Goal: Task Accomplishment & Management: Complete application form

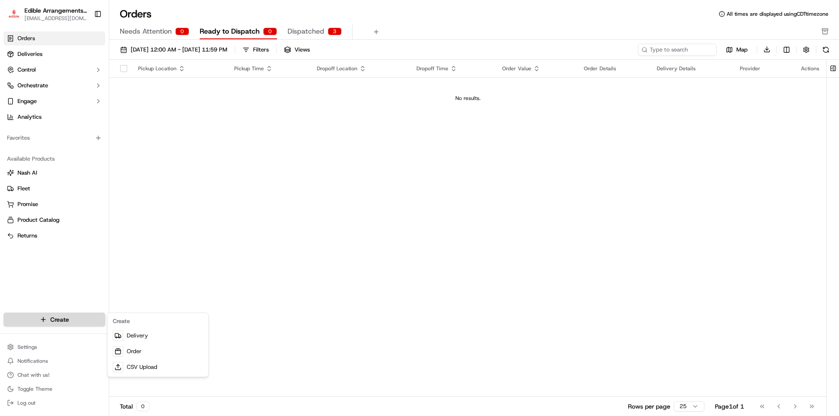
click at [69, 317] on html "Edible Arrangements - [GEOGRAPHIC_DATA][PERSON_NAME][EMAIL_ADDRESS][DOMAIN_NAME…" at bounding box center [419, 208] width 839 height 416
click at [129, 338] on link "Delivery" at bounding box center [157, 336] width 97 height 16
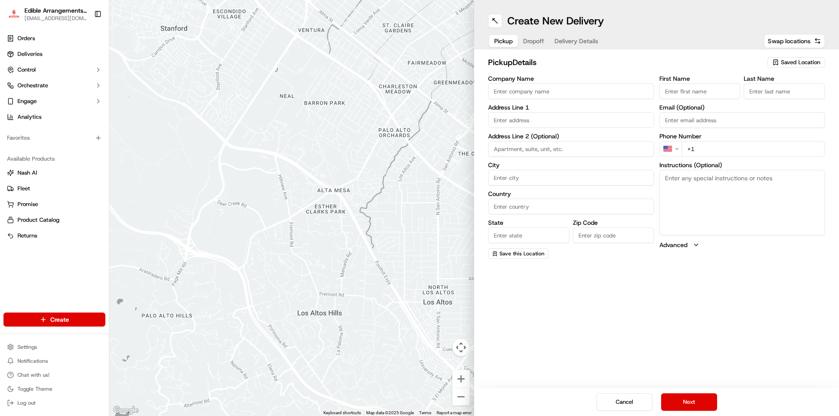
click at [519, 91] on input "Company Name" at bounding box center [571, 91] width 166 height 16
type input "edible arrangements"
type input "[STREET_ADDRESS]"
type input "[GEOGRAPHIC_DATA][PERSON_NAME]"
type input "[GEOGRAPHIC_DATA]"
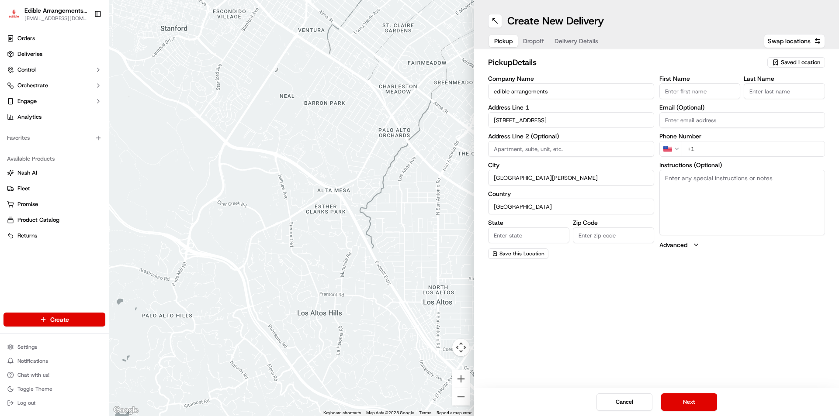
type input "FL"
type input "32547"
type input "[PERSON_NAME]"
type input "ELBAZ"
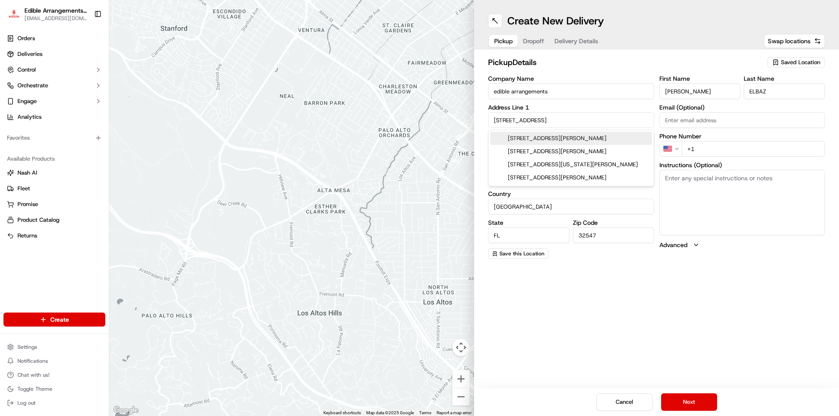
click at [606, 124] on input "[STREET_ADDRESS]" at bounding box center [571, 120] width 166 height 16
click at [680, 113] on input "Email (Optional)" at bounding box center [742, 120] width 166 height 16
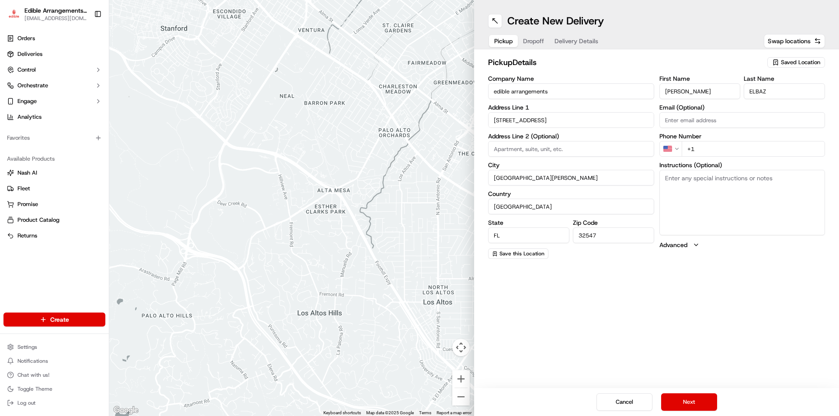
drag, startPoint x: 744, startPoint y: 239, endPoint x: 738, endPoint y: 236, distance: 7.1
click at [739, 237] on div "First Name [PERSON_NAME] Last Name [PERSON_NAME] Email (Optional) Phone Number …" at bounding box center [742, 168] width 166 height 184
click at [710, 152] on input "+1" at bounding box center [754, 149] width 144 height 16
type input "[PHONE_NUMBER]"
drag, startPoint x: 552, startPoint y: 264, endPoint x: 550, endPoint y: 246, distance: 18.5
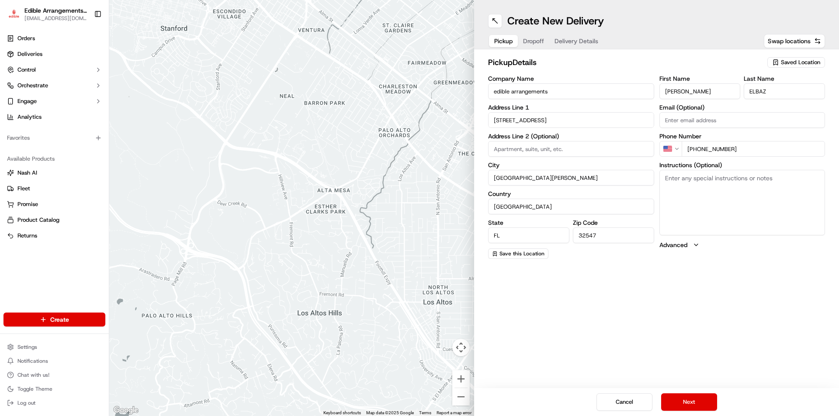
drag, startPoint x: 550, startPoint y: 246, endPoint x: 623, endPoint y: 264, distance: 75.0
click at [619, 264] on div "pickup Details Saved Location Company Name edible arrangements Address Line 1 […" at bounding box center [656, 157] width 365 height 217
click at [680, 400] on button "Next" at bounding box center [689, 402] width 56 height 17
click at [534, 93] on input "Company Name" at bounding box center [571, 91] width 166 height 16
type input "t"
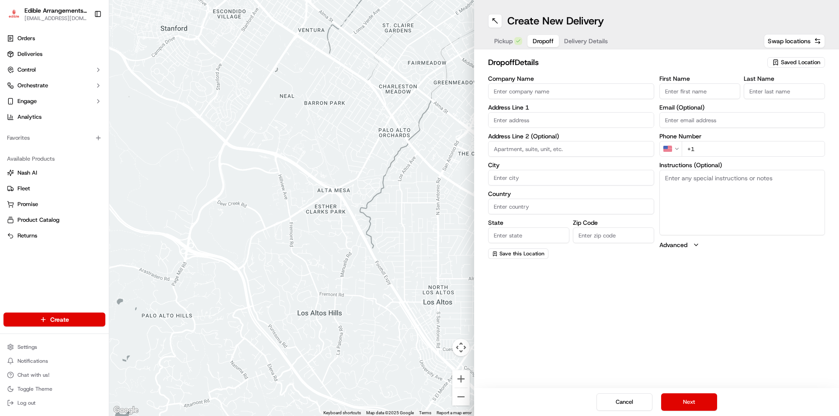
type input "H"
type input "[GEOGRAPHIC_DATA]"
click at [684, 96] on input "First Name" at bounding box center [699, 91] width 81 height 16
click at [694, 94] on input "First Name" at bounding box center [699, 91] width 81 height 16
click at [670, 93] on input "[PERSON_NAME]" at bounding box center [699, 91] width 81 height 16
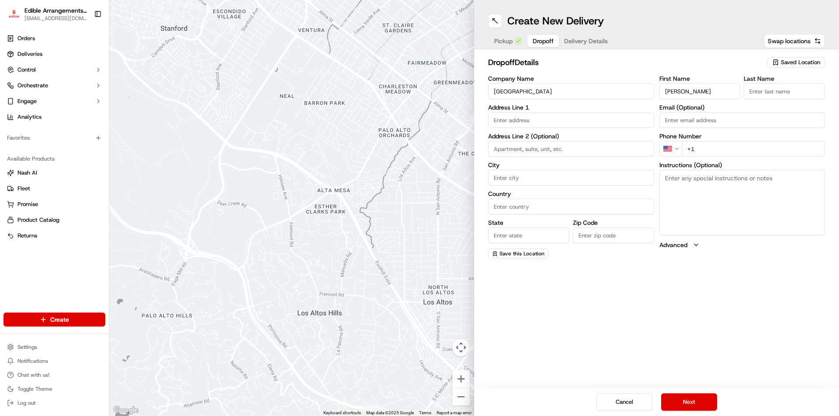
type input "[PERSON_NAME]"
click at [755, 86] on input "Last Name" at bounding box center [784, 91] width 81 height 16
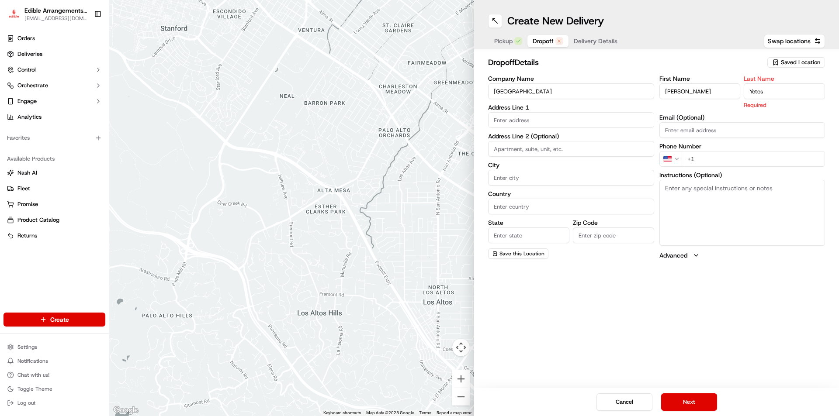
click at [756, 90] on input "Yetes" at bounding box center [784, 91] width 81 height 16
click at [756, 93] on input "Yetes" at bounding box center [784, 91] width 81 height 16
drag, startPoint x: 770, startPoint y: 93, endPoint x: 758, endPoint y: 98, distance: 12.7
click at [770, 93] on input "Yeates" at bounding box center [784, 91] width 81 height 16
type input "Yeates"
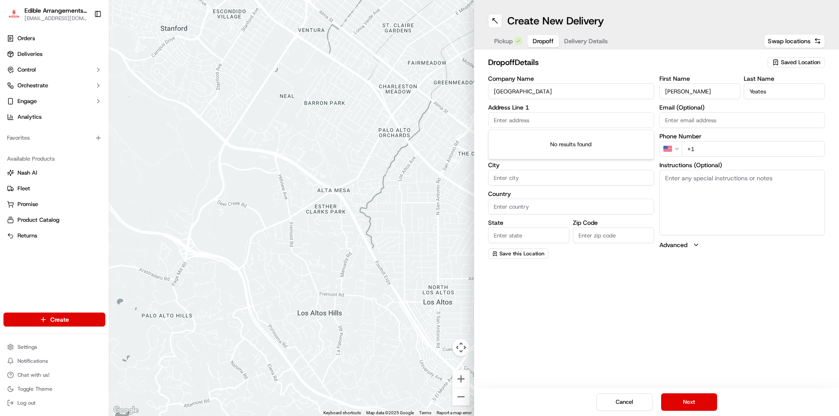
drag, startPoint x: 517, startPoint y: 127, endPoint x: 524, endPoint y: 123, distance: 8.2
click at [517, 127] on input "text" at bounding box center [571, 120] width 166 height 16
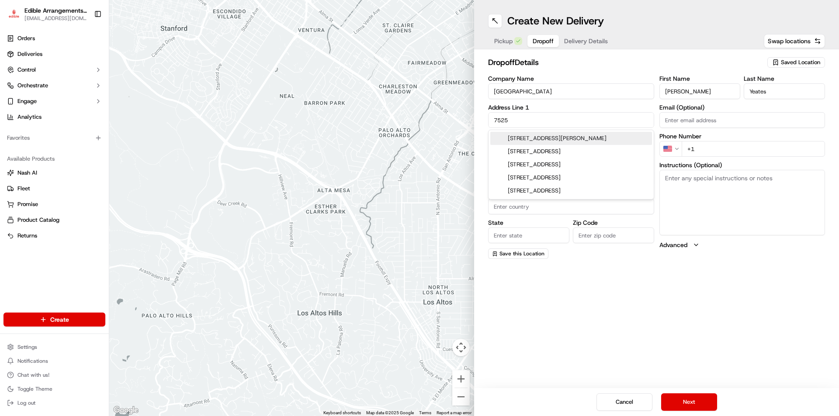
click at [551, 139] on div "[STREET_ADDRESS][PERSON_NAME]" at bounding box center [571, 138] width 162 height 13
type input "[STREET_ADDRESS][PERSON_NAME]"
type input "[GEOGRAPHIC_DATA][PERSON_NAME]"
type input "[GEOGRAPHIC_DATA]"
type input "FL"
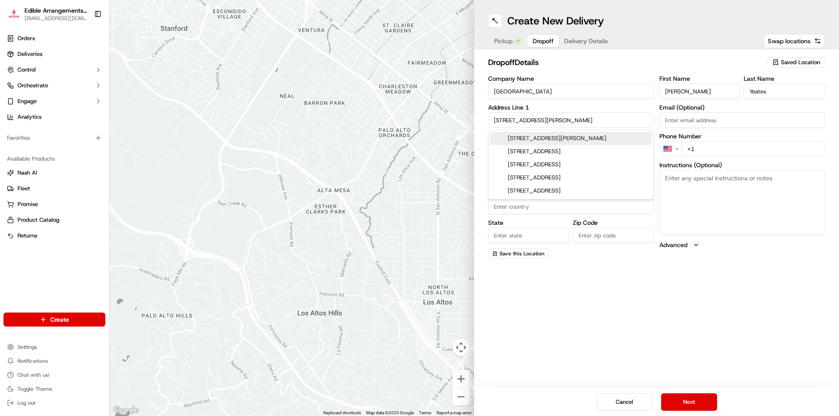
type input "32459"
type input "[STREET_ADDRESS]"
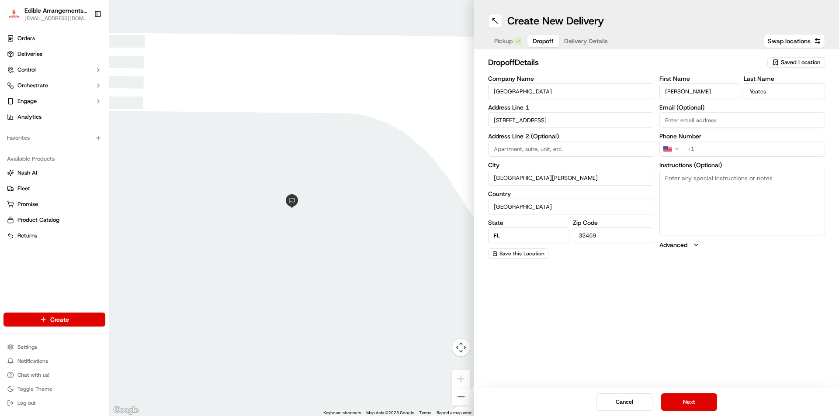
drag, startPoint x: 574, startPoint y: 146, endPoint x: 566, endPoint y: 148, distance: 8.6
click at [571, 147] on input at bounding box center [571, 149] width 166 height 16
type input "#76"
click at [714, 160] on div "First Name [PERSON_NAME] Last Name [PERSON_NAME] Email (Optional) Phone Number …" at bounding box center [742, 168] width 166 height 184
click at [717, 151] on input "+1" at bounding box center [754, 149] width 144 height 16
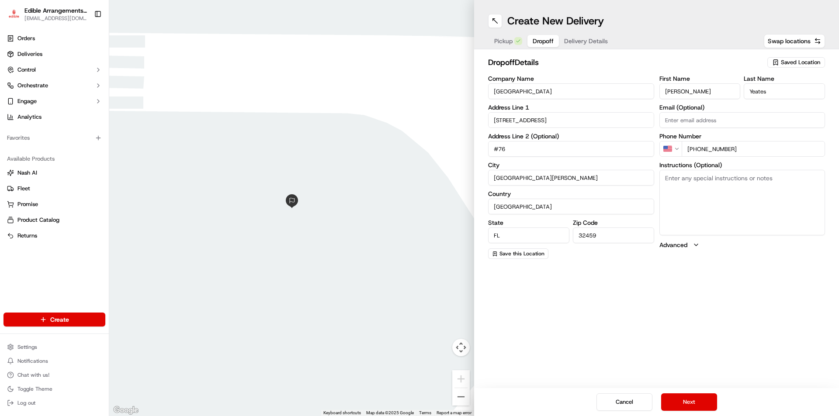
type input "[PHONE_NUMBER]"
drag, startPoint x: 677, startPoint y: 216, endPoint x: 658, endPoint y: 212, distance: 18.9
click at [673, 215] on textarea "Instructions (Optional)" at bounding box center [742, 203] width 166 height 66
click at [578, 260] on div "dropoff Details Saved Location Company Name [GEOGRAPHIC_DATA] Address Line 1 [S…" at bounding box center [656, 157] width 365 height 217
click at [691, 406] on button "Next" at bounding box center [689, 402] width 56 height 17
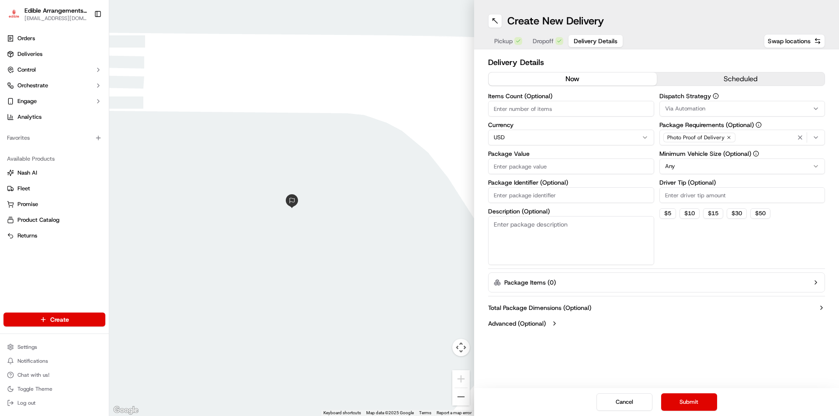
click at [574, 82] on button "now" at bounding box center [573, 79] width 168 height 13
click at [576, 78] on button "now" at bounding box center [573, 79] width 168 height 13
click at [528, 110] on input "Items Count (Optional)" at bounding box center [571, 109] width 166 height 16
type input "1"
click at [543, 139] on html "Edible Arrangements - [GEOGRAPHIC_DATA][PERSON_NAME][EMAIL_ADDRESS][DOMAIN_NAME…" at bounding box center [419, 208] width 839 height 416
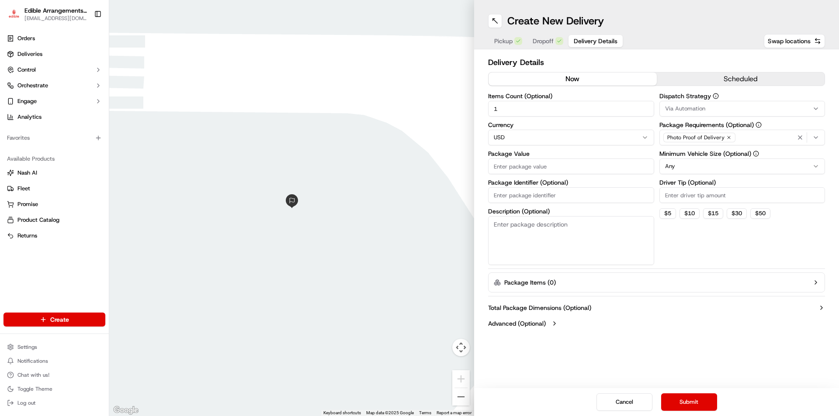
click at [568, 169] on input "Package Value" at bounding box center [571, 167] width 166 height 16
drag, startPoint x: 524, startPoint y: 170, endPoint x: 507, endPoint y: 171, distance: 16.7
click at [488, 170] on input "49.99" at bounding box center [571, 167] width 166 height 16
type input "71.65"
drag, startPoint x: 500, startPoint y: 196, endPoint x: 655, endPoint y: 200, distance: 155.2
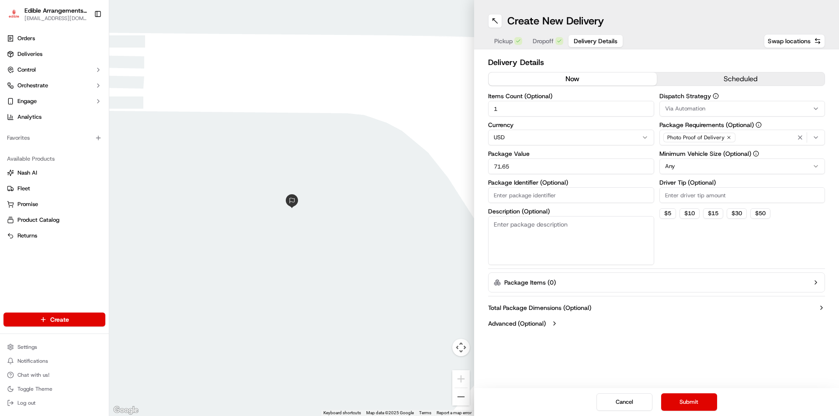
drag, startPoint x: 655, startPoint y: 200, endPoint x: 646, endPoint y: 176, distance: 25.6
click at [646, 176] on div "Items Count (Optional) 1 Currency USD Package Value 71.65 Package Identifier (O…" at bounding box center [571, 179] width 166 height 172
drag, startPoint x: 563, startPoint y: 250, endPoint x: 573, endPoint y: 251, distance: 9.2
click at [563, 251] on textarea "Description (Optional)" at bounding box center [571, 240] width 166 height 49
type textarea "cheesecke dipped fruit box"
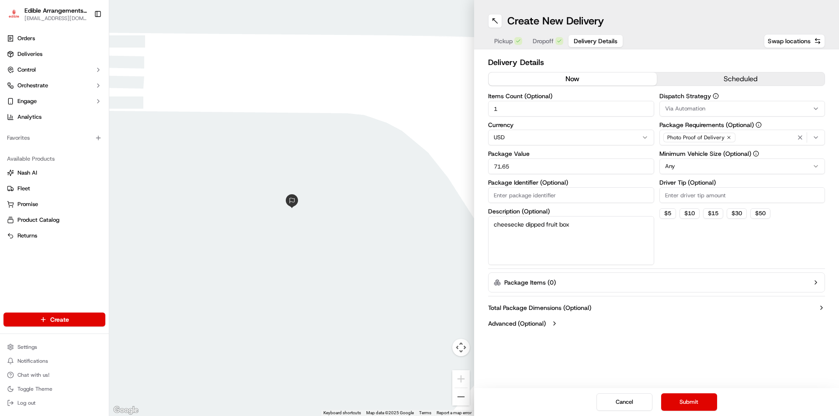
click at [558, 326] on button "Advanced (Optional)" at bounding box center [656, 323] width 337 height 9
click at [576, 317] on div "Total Package Dimensions (Optional) Advanced (Optional) Reference ID Metadata U…" at bounding box center [656, 364] width 337 height 129
click at [691, 409] on button "Submit" at bounding box center [689, 402] width 56 height 17
